Goal: Task Accomplishment & Management: Use online tool/utility

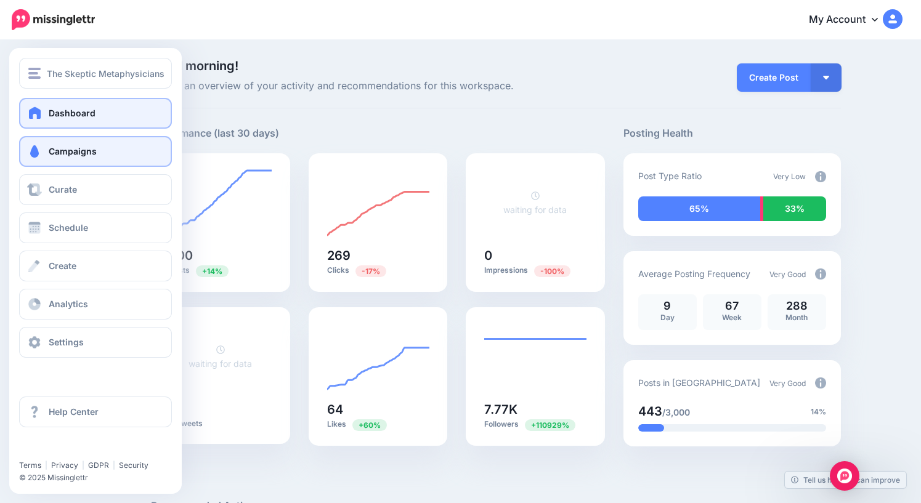
click at [72, 160] on link "Campaigns" at bounding box center [95, 151] width 153 height 31
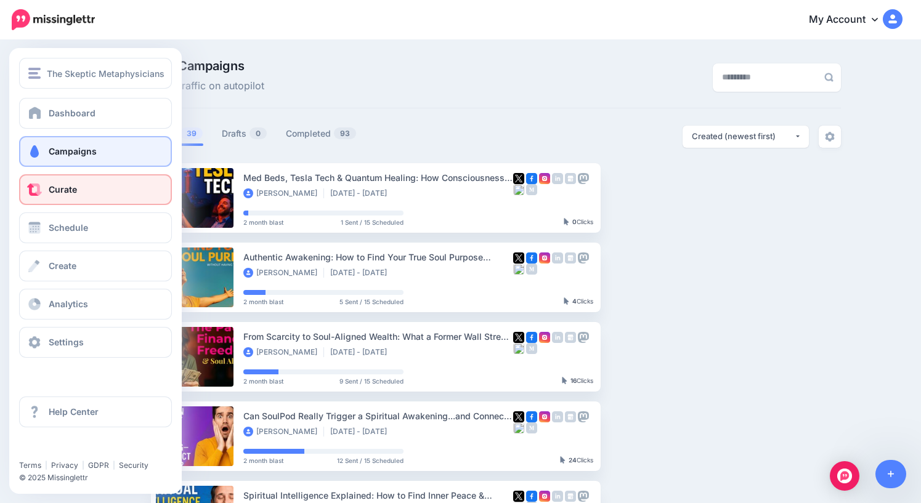
click at [71, 190] on span "Curate" at bounding box center [63, 189] width 28 height 10
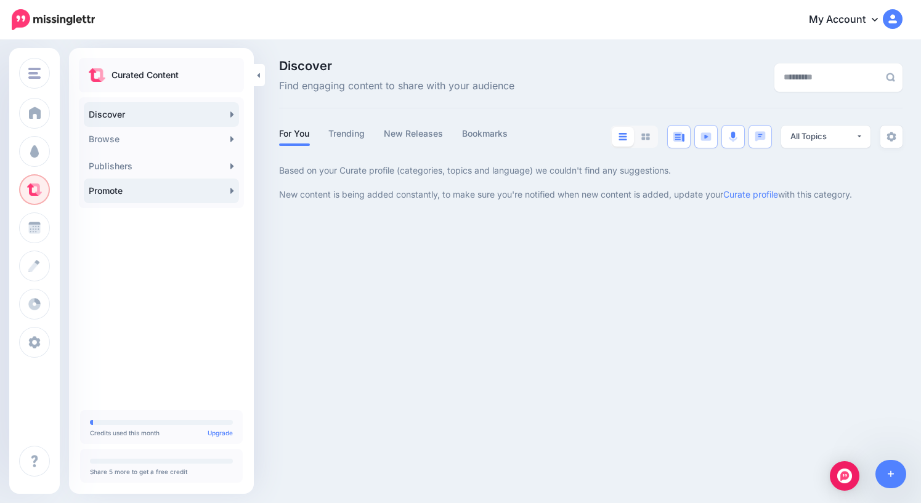
click at [123, 196] on link "Promote" at bounding box center [161, 191] width 155 height 25
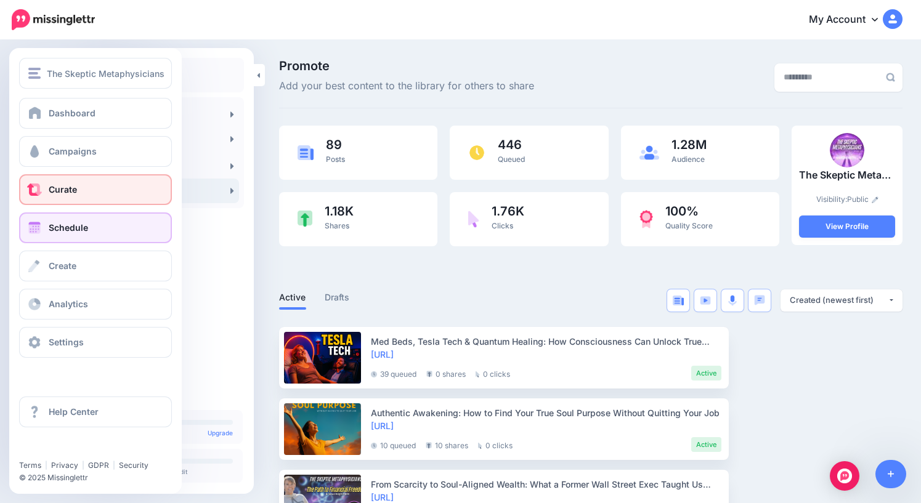
click at [54, 228] on span "Schedule" at bounding box center [68, 227] width 39 height 10
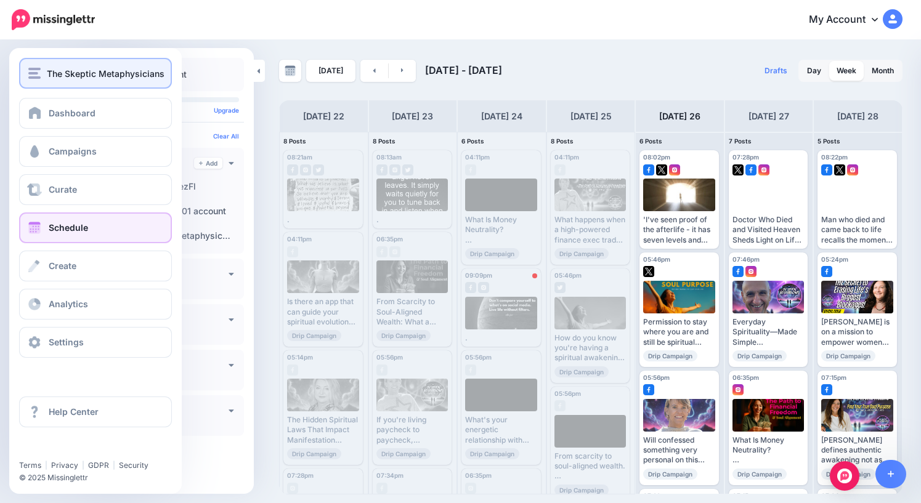
click at [59, 75] on span "The Skeptic Metaphysicians" at bounding box center [106, 74] width 118 height 14
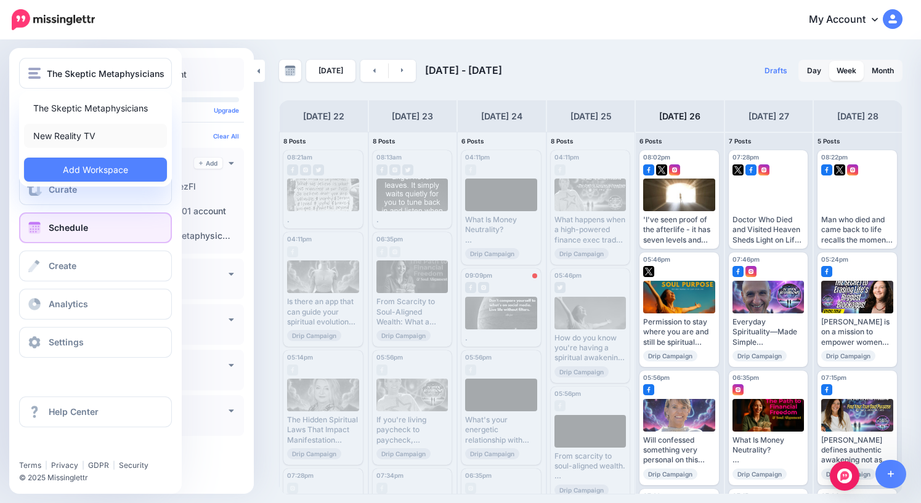
click at [69, 136] on link "New Reality TV" at bounding box center [95, 136] width 143 height 24
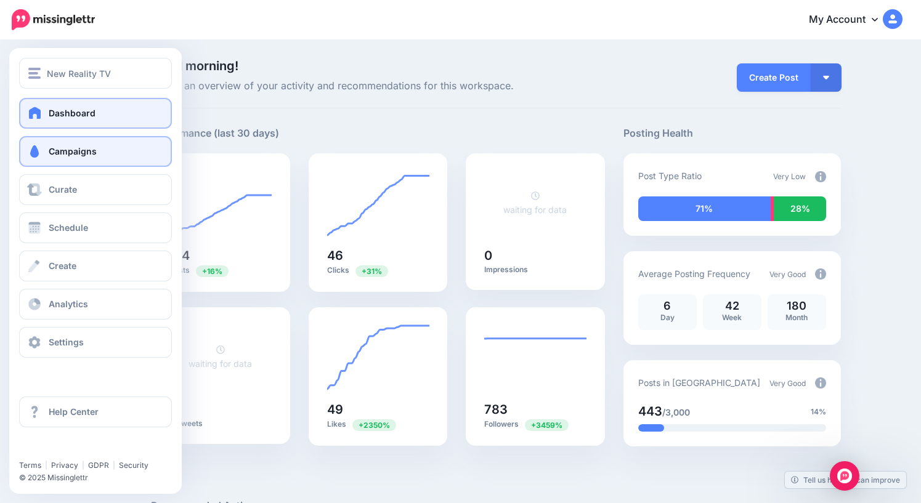
click at [83, 153] on span "Campaigns" at bounding box center [73, 151] width 48 height 10
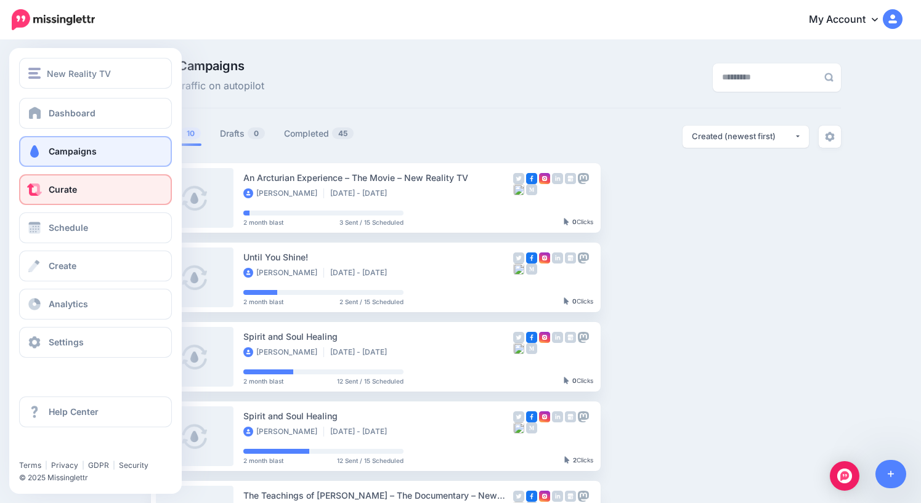
click at [73, 192] on span "Curate" at bounding box center [63, 189] width 28 height 10
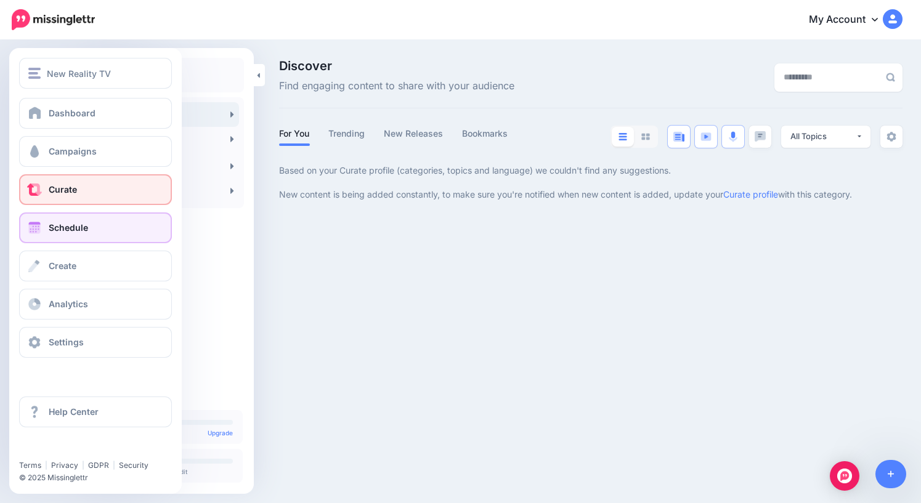
click at [48, 225] on link "Schedule" at bounding box center [95, 227] width 153 height 31
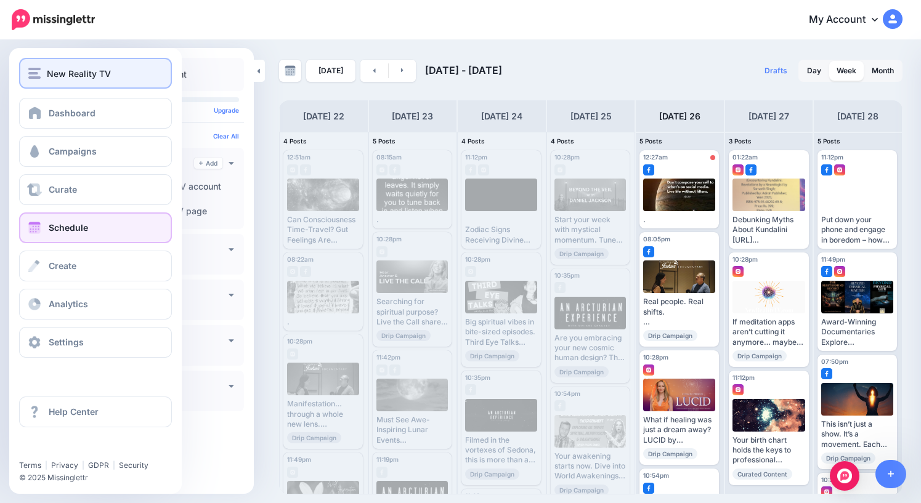
click at [51, 73] on span "New Reality TV" at bounding box center [79, 74] width 64 height 14
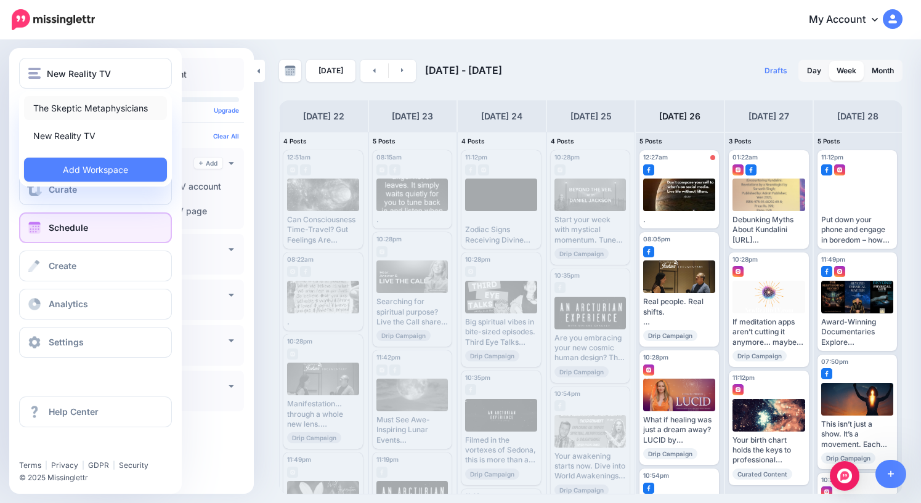
click at [63, 106] on link "The Skeptic Metaphysicians" at bounding box center [95, 108] width 143 height 24
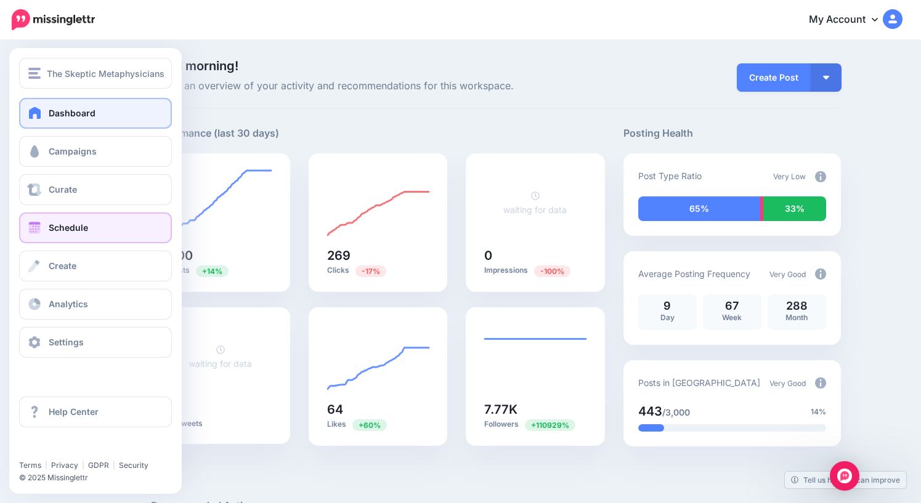
click at [63, 231] on span "Schedule" at bounding box center [68, 227] width 39 height 10
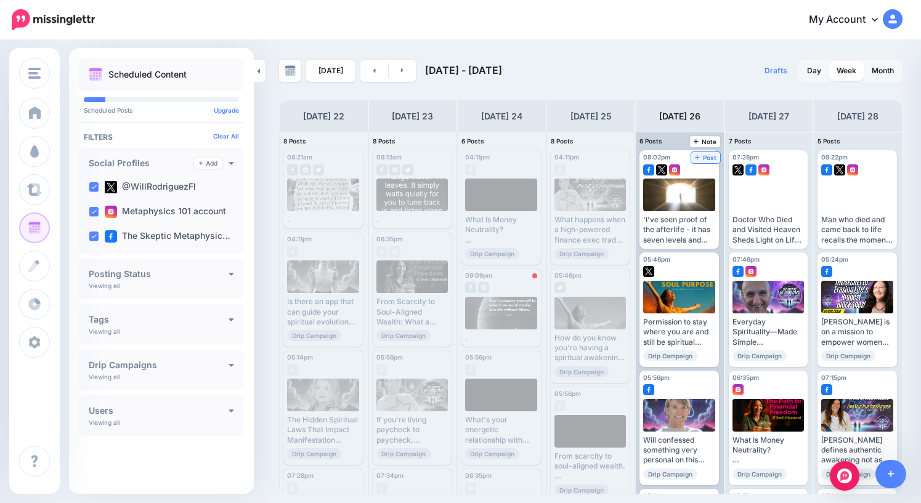
click at [716, 159] on span "Post" at bounding box center [706, 158] width 22 height 6
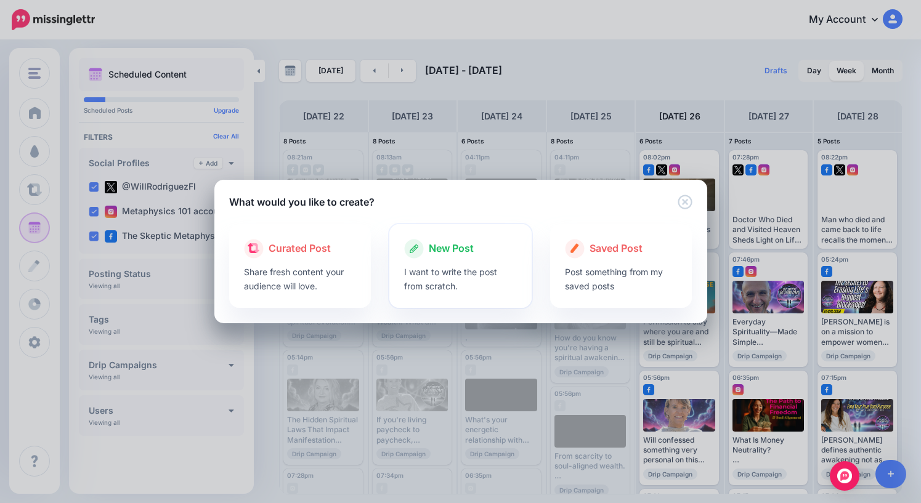
click at [451, 251] on span "New Post" at bounding box center [451, 249] width 45 height 16
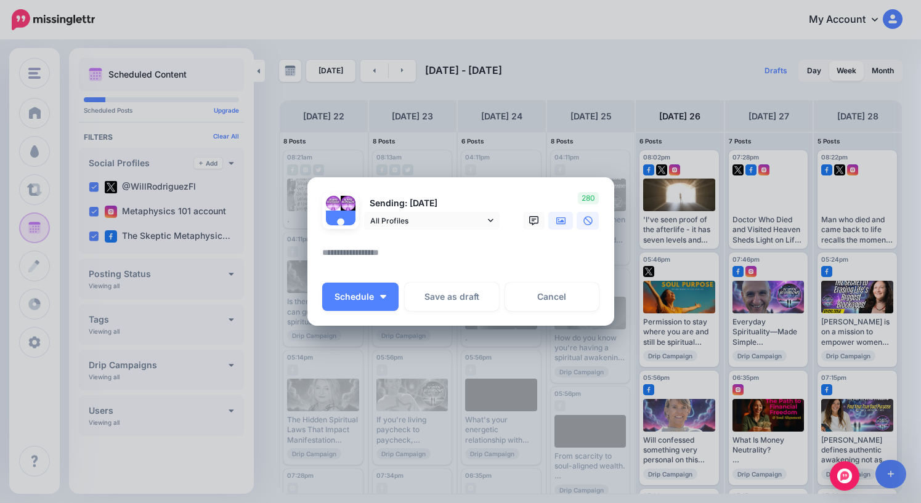
click at [560, 226] on link at bounding box center [560, 221] width 25 height 18
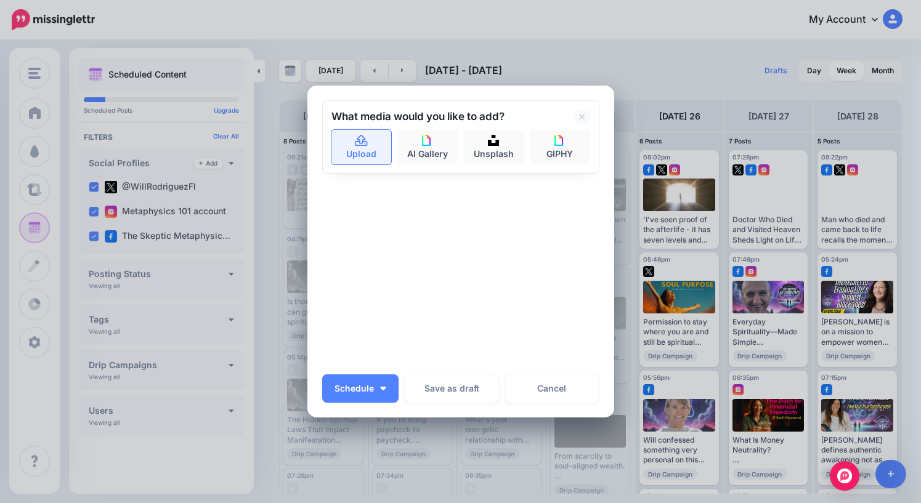
click at [370, 145] on link "Upload" at bounding box center [361, 147] width 60 height 34
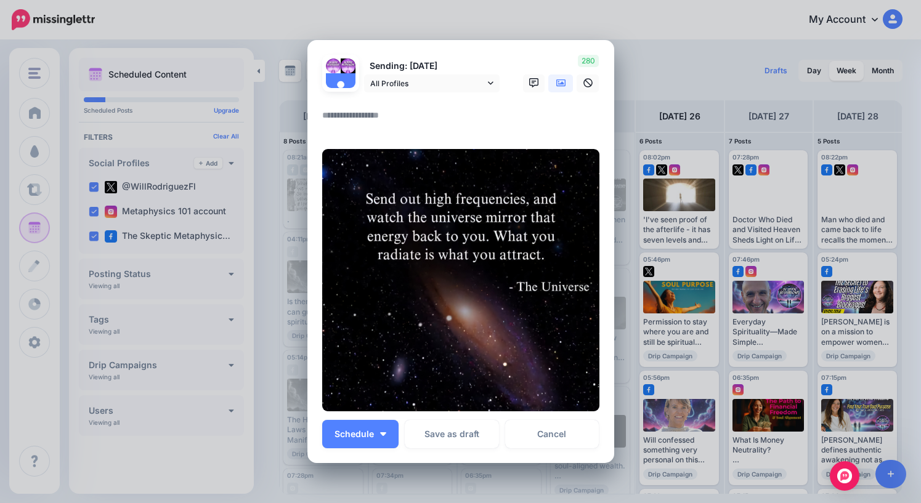
click at [400, 118] on textarea at bounding box center [463, 120] width 283 height 24
type textarea "*"
click at [367, 444] on button "Schedule" at bounding box center [360, 434] width 76 height 28
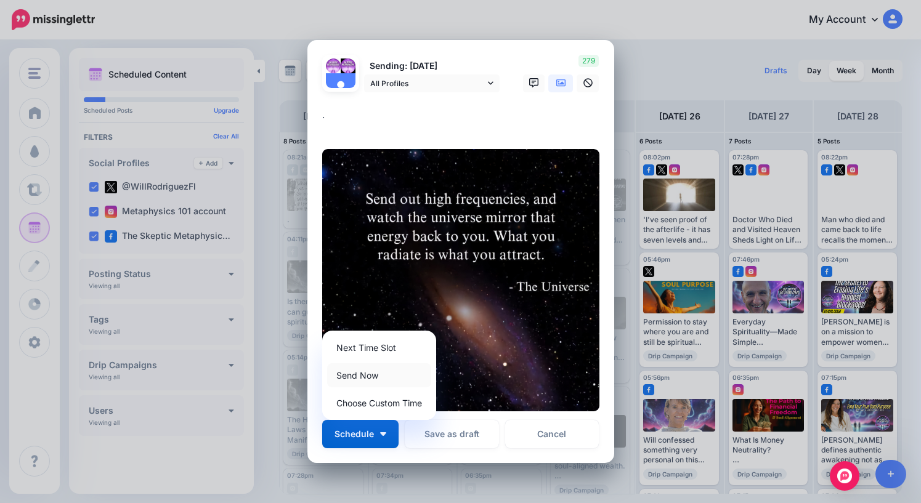
click at [362, 377] on link "Send Now" at bounding box center [379, 375] width 104 height 24
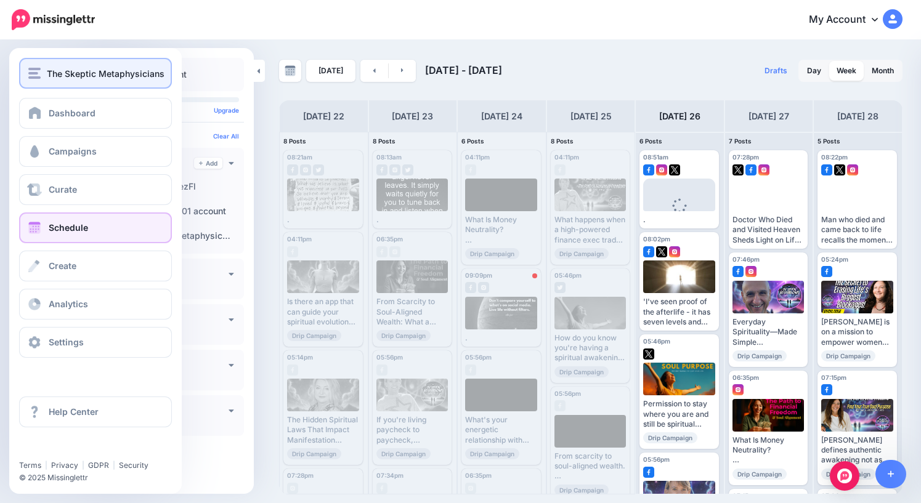
click at [49, 77] on span "The Skeptic Metaphysicians" at bounding box center [106, 74] width 118 height 14
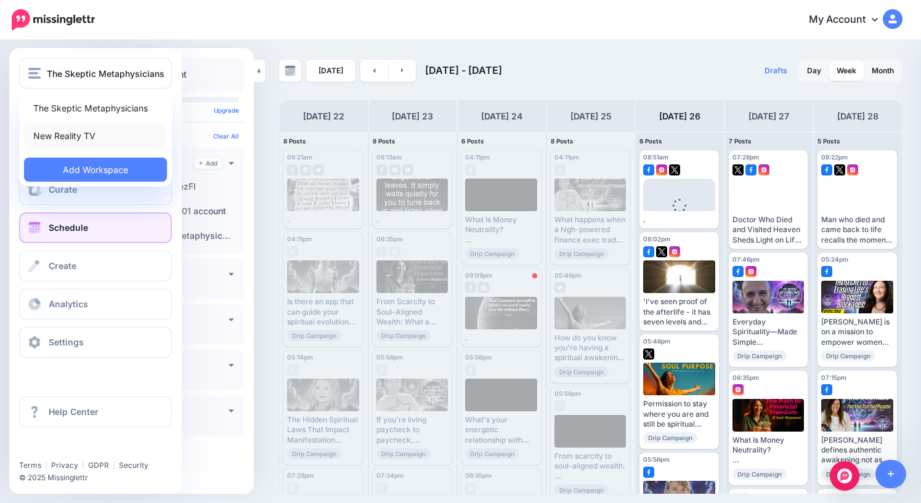
click at [60, 134] on link "New Reality TV" at bounding box center [95, 136] width 143 height 24
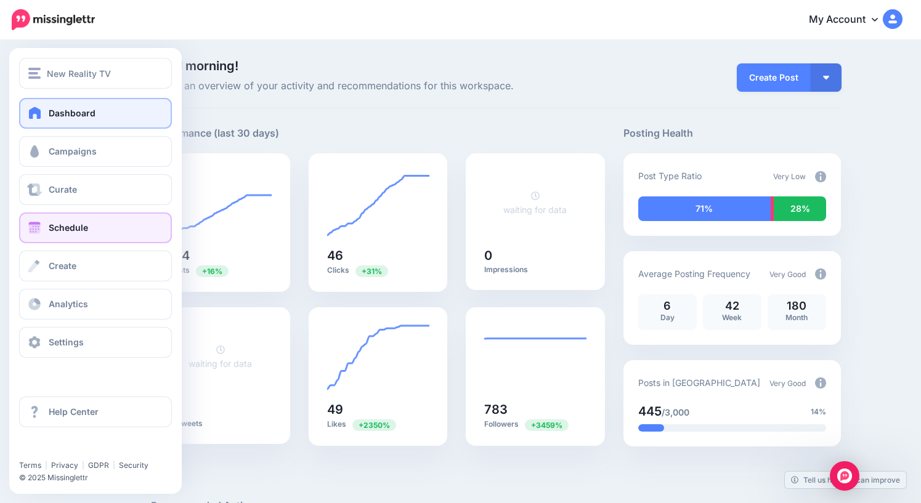
click at [56, 233] on link "Schedule" at bounding box center [95, 227] width 153 height 31
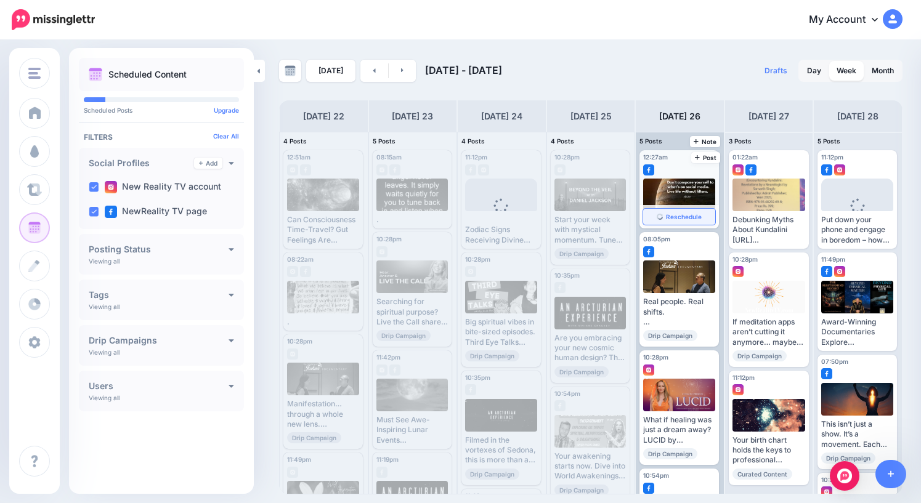
click at [684, 217] on span "Reschedule" at bounding box center [684, 217] width 36 height 6
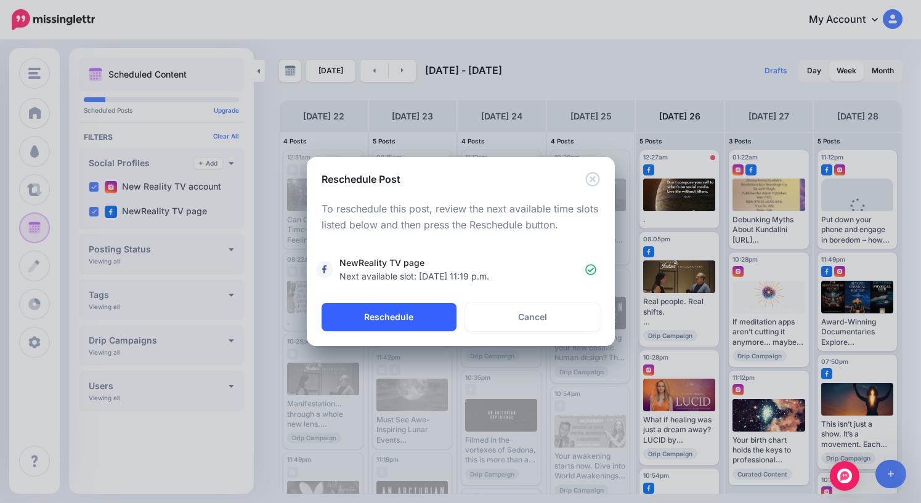
click at [408, 317] on button "Reschedule" at bounding box center [388, 317] width 135 height 28
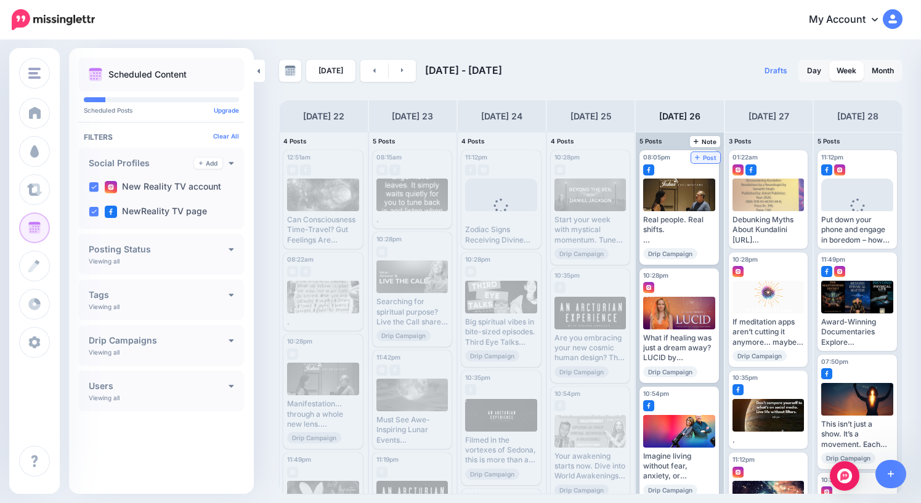
click at [708, 159] on span "Post" at bounding box center [706, 158] width 22 height 6
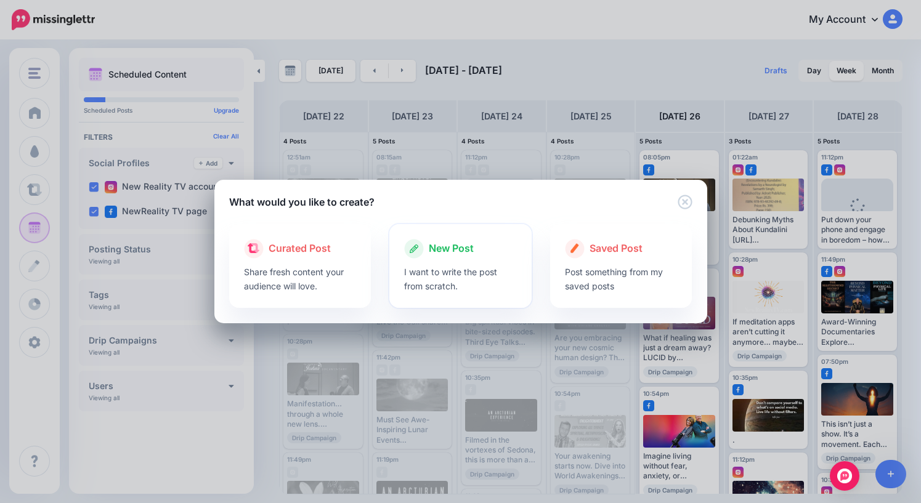
click at [455, 247] on span "New Post" at bounding box center [451, 249] width 45 height 16
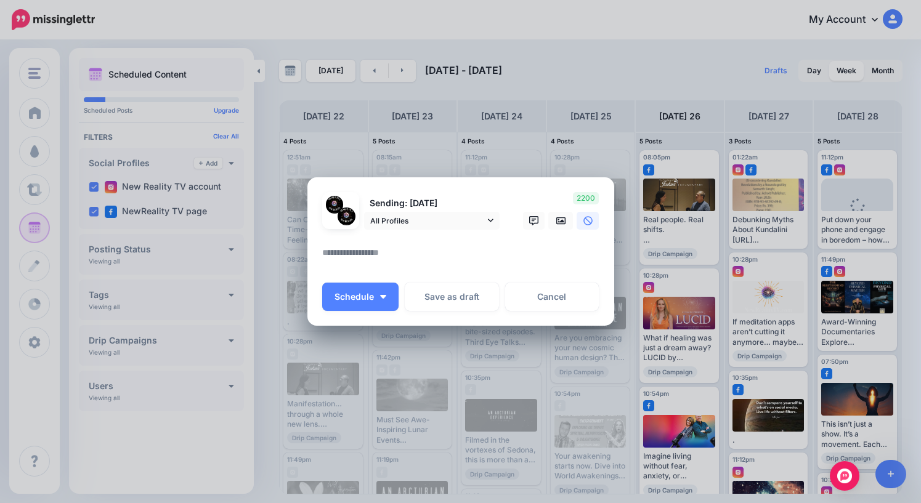
click at [445, 253] on textarea at bounding box center [463, 257] width 283 height 24
click at [560, 219] on icon at bounding box center [561, 221] width 10 height 10
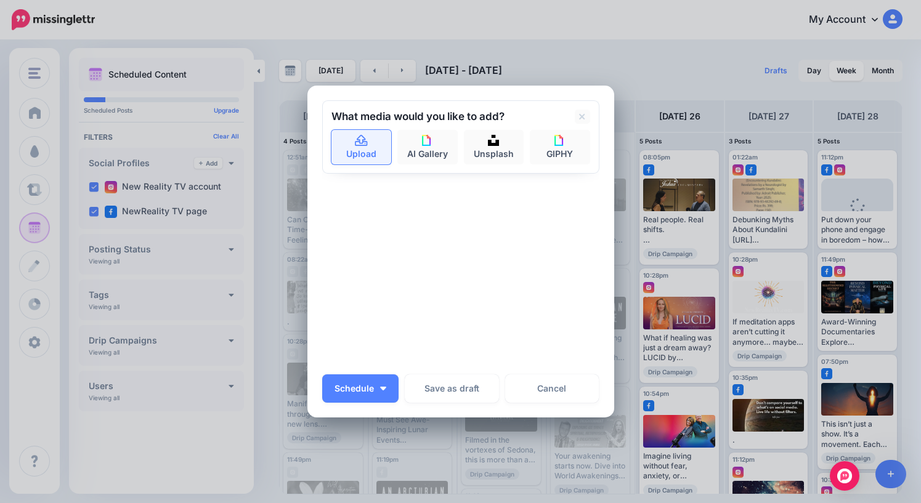
click at [365, 143] on icon at bounding box center [361, 140] width 12 height 11
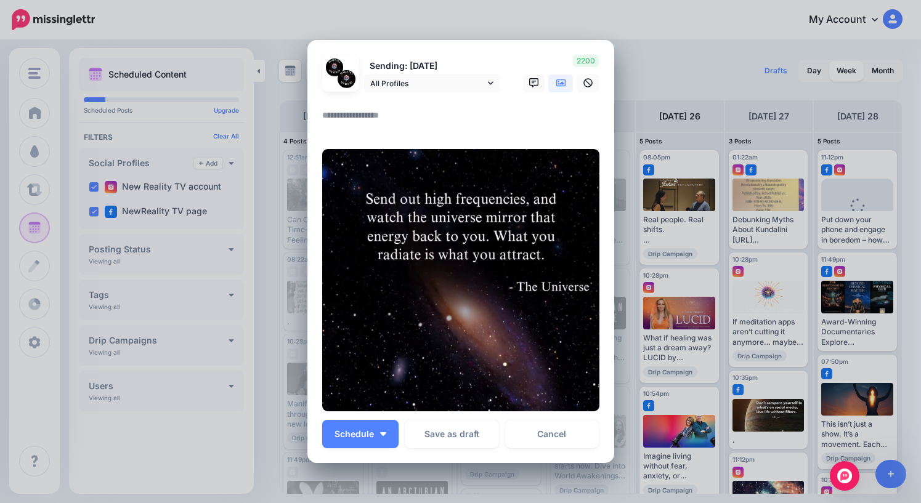
click at [393, 126] on textarea at bounding box center [463, 120] width 283 height 24
type textarea "*"
click at [365, 436] on span "Schedule" at bounding box center [353, 434] width 39 height 9
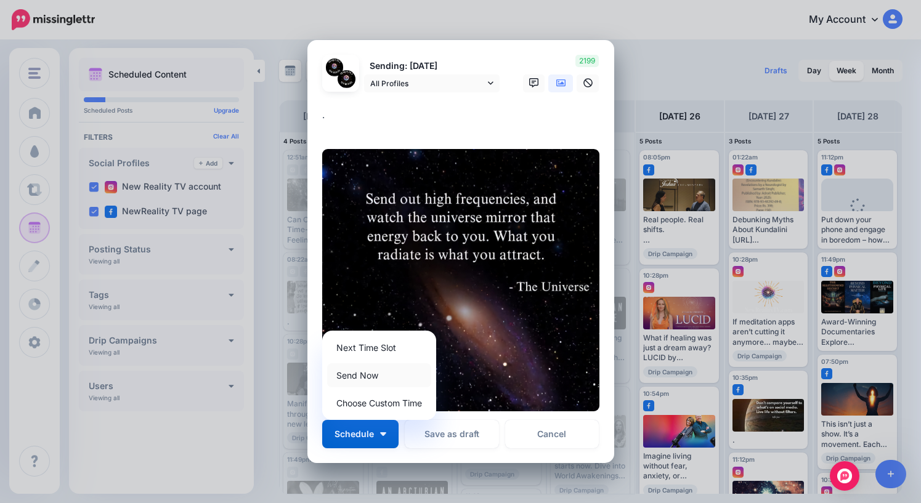
click at [365, 374] on link "Send Now" at bounding box center [379, 375] width 104 height 24
